Goal: Task Accomplishment & Management: Manage account settings

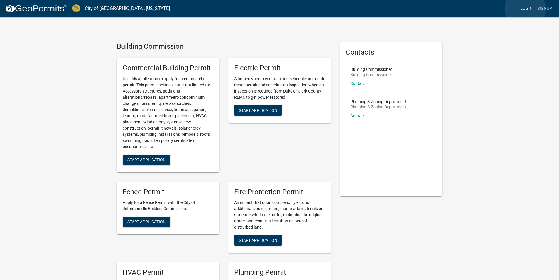
click at [525, 9] on link "Login" at bounding box center [526, 8] width 17 height 11
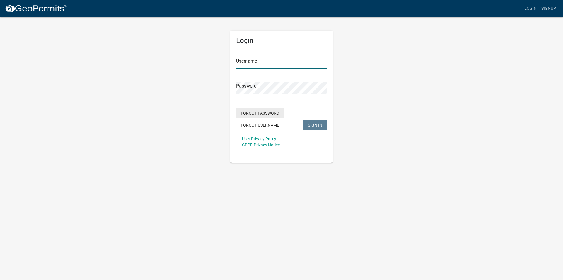
type input "Transaction Coordinator"
drag, startPoint x: 427, startPoint y: 97, endPoint x: 406, endPoint y: 114, distance: 26.8
click at [427, 97] on div "Login Username Transaction Coordinator Password Forgot Password Forgot Username…" at bounding box center [281, 89] width 334 height 146
click at [299, 64] on input "Transaction Coordinator" at bounding box center [281, 63] width 91 height 12
click at [432, 59] on div "Login Username Transaction Coordinator Password Forgot Password Forgot Username…" at bounding box center [281, 89] width 334 height 146
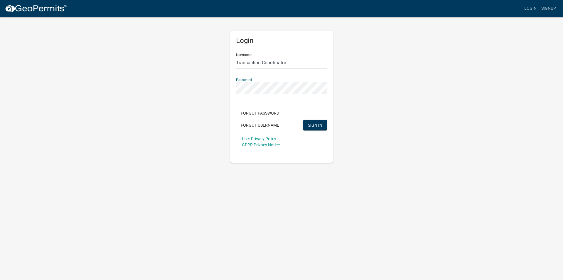
click at [406, 72] on div "Login Username Transaction Coordinator Password Forgot Password Forgot Username…" at bounding box center [281, 89] width 334 height 146
click at [311, 122] on span "SIGN IN" at bounding box center [315, 124] width 14 height 5
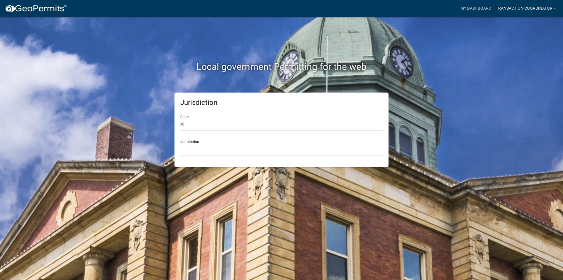
click at [531, 6] on link "Transaction Coordinator" at bounding box center [526, 8] width 65 height 11
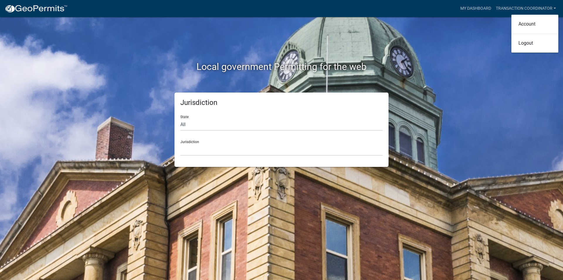
click at [490, 31] on div "Local government Permitting for the web Jurisdiction State All [US_STATE] [US_S…" at bounding box center [281, 140] width 563 height 280
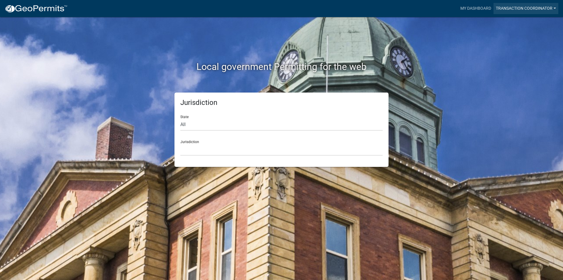
click at [553, 8] on link "Transaction Coordinator" at bounding box center [526, 8] width 65 height 11
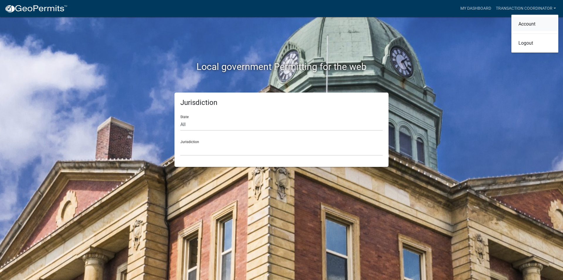
click at [527, 22] on link "Account" at bounding box center [534, 24] width 47 height 14
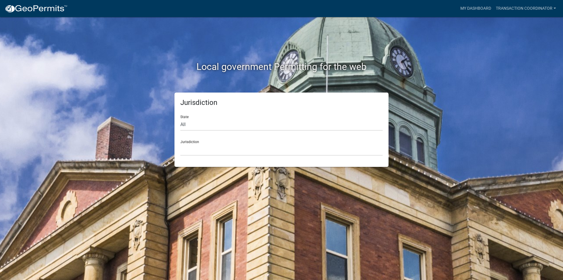
click at [508, 94] on div "Local government Permitting for the web Jurisdiction State All [US_STATE] [US_S…" at bounding box center [281, 140] width 563 height 280
drag, startPoint x: 295, startPoint y: 125, endPoint x: 316, endPoint y: 130, distance: 22.0
click at [295, 125] on select "All [US_STATE] [US_STATE] [US_STATE] [US_STATE] [US_STATE] [US_STATE] [US_STATE…" at bounding box center [281, 124] width 202 height 12
click at [440, 104] on div "Jurisdiction State All [US_STATE] [US_STATE] [US_STATE] [US_STATE] [US_STATE] […" at bounding box center [281, 129] width 334 height 74
click at [282, 126] on select "All [US_STATE] [US_STATE] [US_STATE] [US_STATE] [US_STATE] [US_STATE] [US_STATE…" at bounding box center [281, 124] width 202 height 12
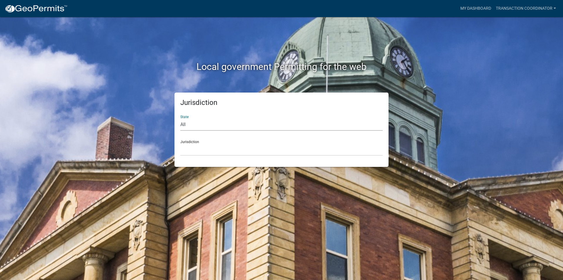
select select "[US_STATE]"
click at [180, 118] on select "All [US_STATE] [US_STATE] [US_STATE] [US_STATE] [US_STATE] [US_STATE] [US_STATE…" at bounding box center [281, 124] width 202 height 12
click at [290, 146] on select "City of [GEOGRAPHIC_DATA], [US_STATE] City of [GEOGRAPHIC_DATA], [US_STATE] Cit…" at bounding box center [281, 149] width 202 height 12
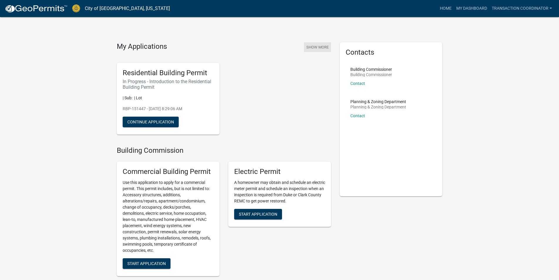
click at [313, 48] on button "Show More" at bounding box center [317, 47] width 27 height 10
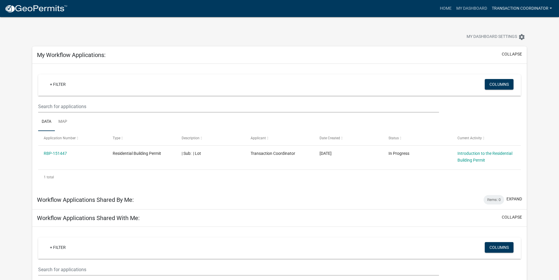
click at [519, 6] on link "Transaction Coordinator" at bounding box center [521, 8] width 65 height 11
click at [515, 43] on link "Logout" at bounding box center [530, 43] width 47 height 14
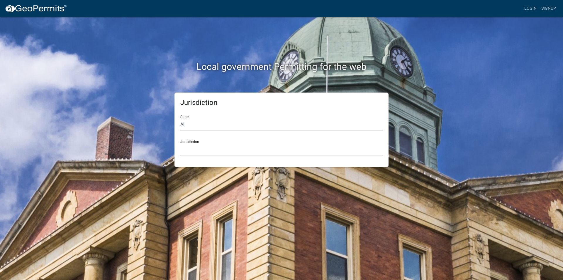
click at [448, 102] on div "Jurisdiction State All [US_STATE] [US_STATE] [US_STATE] [US_STATE] [US_STATE] […" at bounding box center [281, 129] width 334 height 74
click at [534, 7] on link "Login" at bounding box center [530, 8] width 17 height 11
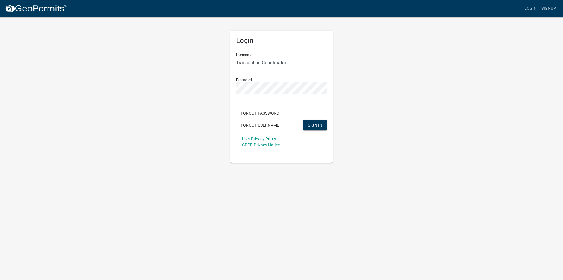
click at [291, 80] on div "Password" at bounding box center [281, 83] width 91 height 20
click at [303, 63] on input "Transaction Coordinator" at bounding box center [281, 63] width 91 height 12
type input "T"
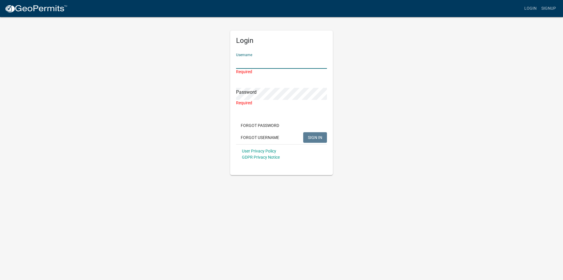
click at [262, 62] on input "Username" at bounding box center [281, 63] width 91 height 12
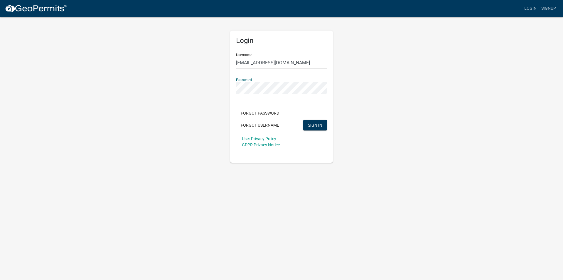
click at [443, 101] on div "Login Username [PERSON_NAME][EMAIL_ADDRESS][DOMAIN_NAME] Password Forgot Passwo…" at bounding box center [281, 89] width 334 height 146
click at [317, 125] on span "SIGN IN" at bounding box center [315, 124] width 14 height 5
click at [377, 90] on div "Login Username [PERSON_NAME][EMAIL_ADDRESS][DOMAIN_NAME] Password Forgot Passwo…" at bounding box center [281, 89] width 334 height 146
drag, startPoint x: 430, startPoint y: 90, endPoint x: 423, endPoint y: 95, distance: 8.9
click at [430, 90] on div "Login Username [PERSON_NAME][EMAIL_ADDRESS][DOMAIN_NAME] Password Forgot Passwo…" at bounding box center [281, 89] width 334 height 146
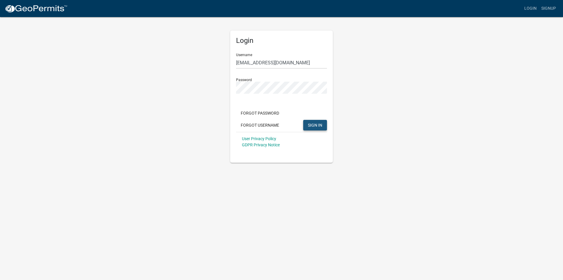
click at [309, 124] on span "SIGN IN" at bounding box center [315, 124] width 14 height 5
click at [410, 92] on div "Login Username [PERSON_NAME][EMAIL_ADDRESS][DOMAIN_NAME] Password Forgot Passwo…" at bounding box center [281, 89] width 334 height 146
click at [311, 123] on span "SIGN IN" at bounding box center [315, 124] width 14 height 5
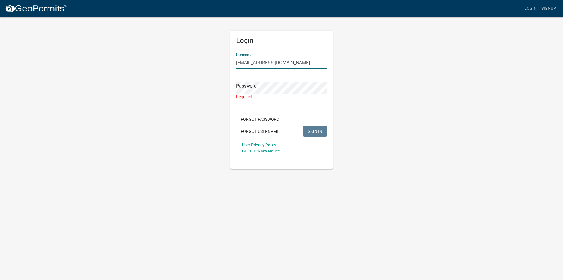
click at [255, 62] on input "[EMAIL_ADDRESS][DOMAIN_NAME]" at bounding box center [281, 63] width 91 height 12
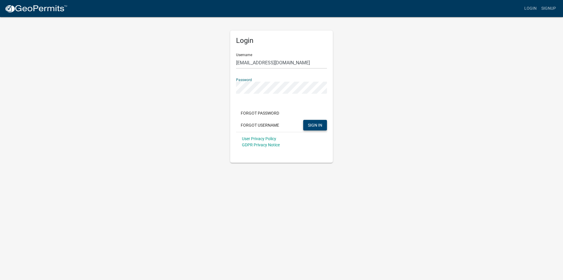
click at [383, 138] on div "Login Username [EMAIL_ADDRESS][DOMAIN_NAME] Password Forgot Password Forgot Use…" at bounding box center [281, 89] width 334 height 146
click at [317, 126] on span "SIGN IN" at bounding box center [315, 124] width 14 height 5
click at [387, 93] on div "Login Username [EMAIL_ADDRESS][DOMAIN_NAME] Password Forgot Password Forgot Use…" at bounding box center [281, 89] width 334 height 146
click at [314, 124] on span "SIGN IN" at bounding box center [315, 124] width 14 height 5
click at [412, 116] on div "Login Username [EMAIL_ADDRESS][DOMAIN_NAME] Password Forgot Password Forgot Use…" at bounding box center [281, 89] width 334 height 146
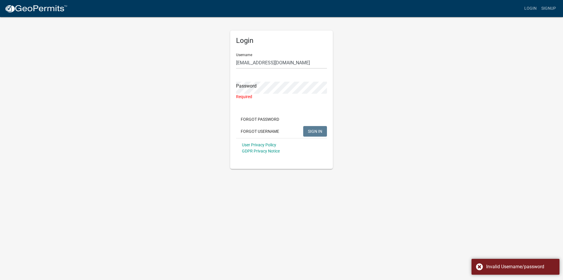
click at [396, 62] on div "Login Username [EMAIL_ADDRESS][DOMAIN_NAME] Password Required Forgot Password F…" at bounding box center [281, 92] width 334 height 152
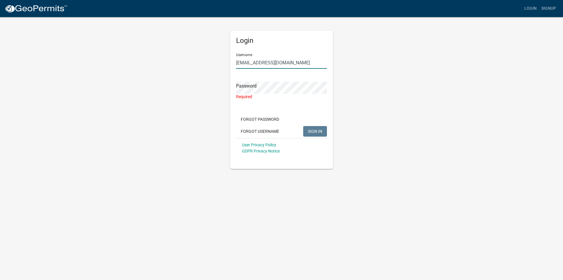
click at [252, 61] on input "[EMAIL_ADDRESS][DOMAIN_NAME]" at bounding box center [281, 63] width 91 height 12
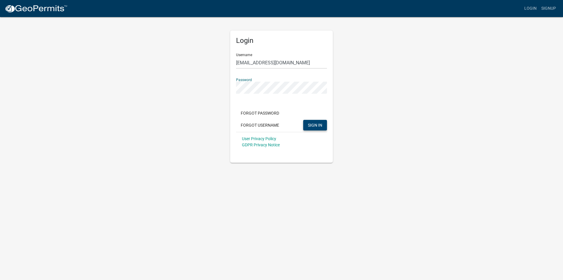
click at [399, 130] on div "Login Username [EMAIL_ADDRESS][DOMAIN_NAME] Password Forgot Password Forgot Use…" at bounding box center [281, 89] width 334 height 146
click at [317, 124] on span "SIGN IN" at bounding box center [315, 124] width 14 height 5
click at [430, 98] on div "Login Username [EMAIL_ADDRESS][DOMAIN_NAME] Password Forgot Password Forgot Use…" at bounding box center [281, 89] width 334 height 146
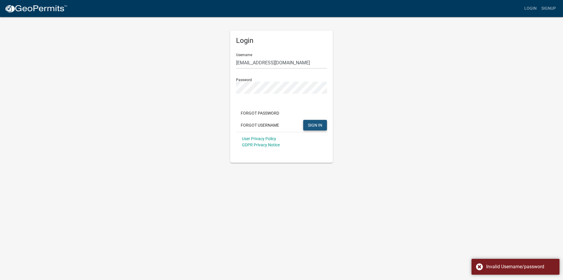
click at [315, 122] on button "SIGN IN" at bounding box center [315, 125] width 24 height 11
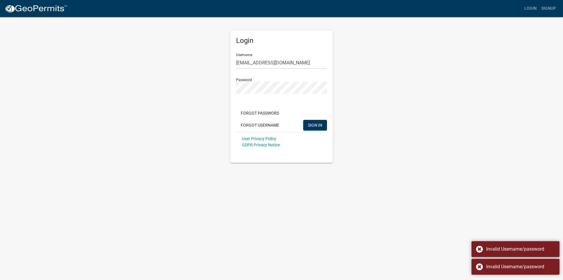
click at [434, 99] on div "Login Username [EMAIL_ADDRESS][DOMAIN_NAME] Password Forgot Password Forgot Use…" at bounding box center [281, 89] width 334 height 146
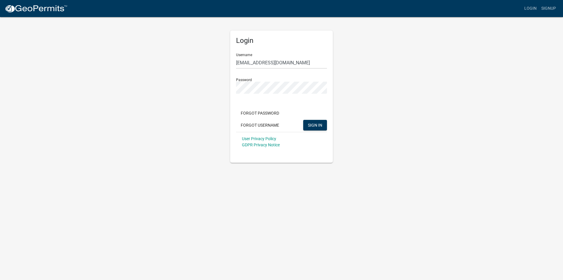
click at [410, 89] on div "Login Username [EMAIL_ADDRESS][DOMAIN_NAME] Password Forgot Password Forgot Use…" at bounding box center [281, 89] width 334 height 146
drag, startPoint x: 313, startPoint y: 122, endPoint x: 322, endPoint y: 122, distance: 9.1
click at [313, 122] on span "SIGN IN" at bounding box center [315, 124] width 14 height 5
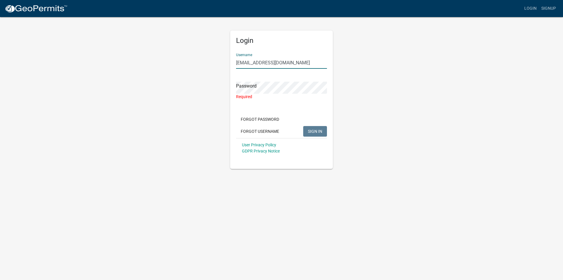
click at [317, 63] on input "[EMAIL_ADDRESS][DOMAIN_NAME]" at bounding box center [281, 63] width 91 height 12
type input "[PERSON_NAME]"
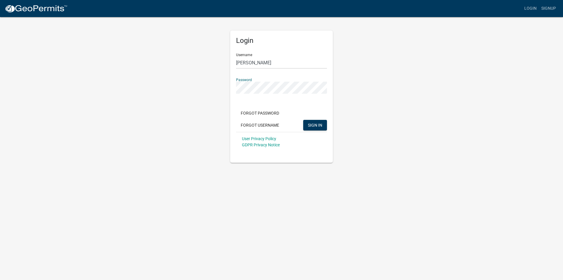
click at [403, 82] on div "Login Username [PERSON_NAME] Password Forgot Password Forgot Username SIGN IN U…" at bounding box center [281, 89] width 334 height 146
click at [312, 122] on span "SIGN IN" at bounding box center [315, 124] width 14 height 5
